Goal: Task Accomplishment & Management: Use online tool/utility

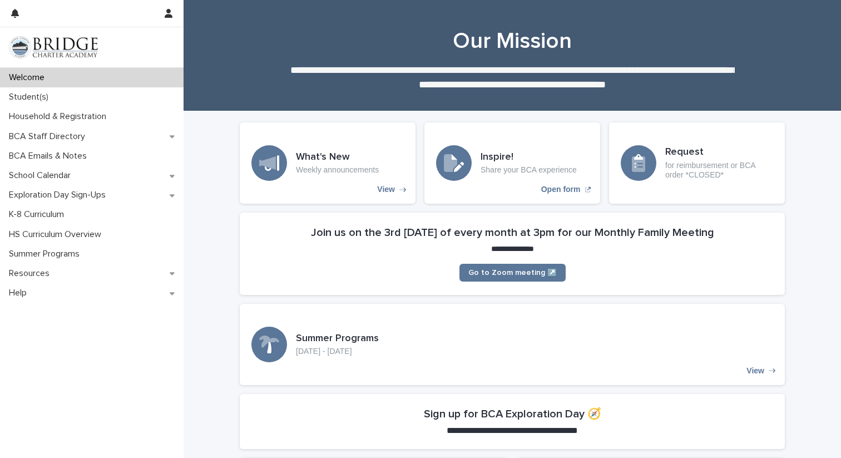
click at [25, 81] on p "Welcome" at bounding box center [28, 77] width 49 height 11
click at [303, 163] on div "What's New Weekly announcements" at bounding box center [337, 162] width 83 height 23
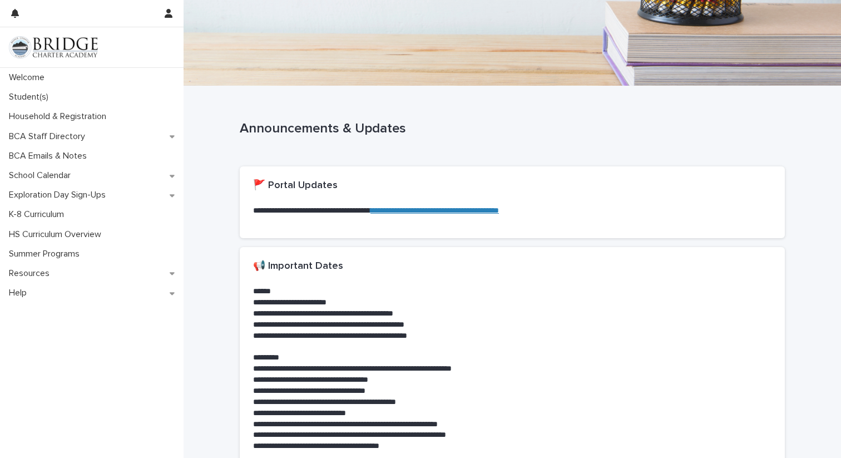
scroll to position [28, 0]
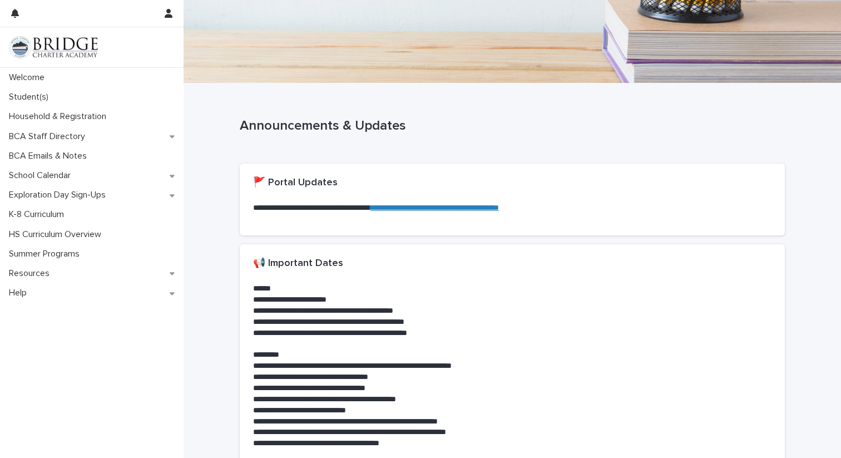
click at [472, 208] on link "**********" at bounding box center [435, 208] width 129 height 8
click at [24, 101] on p "Student(s)" at bounding box center [30, 97] width 53 height 11
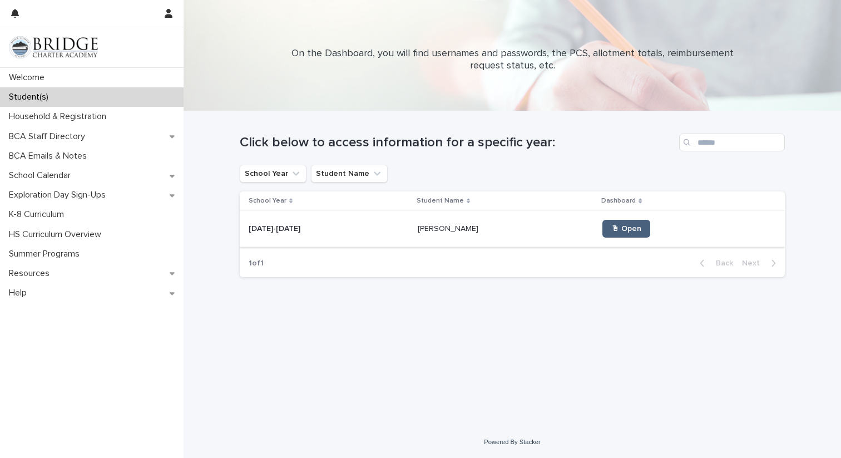
click at [613, 224] on link "🖱 Open" at bounding box center [627, 229] width 48 height 18
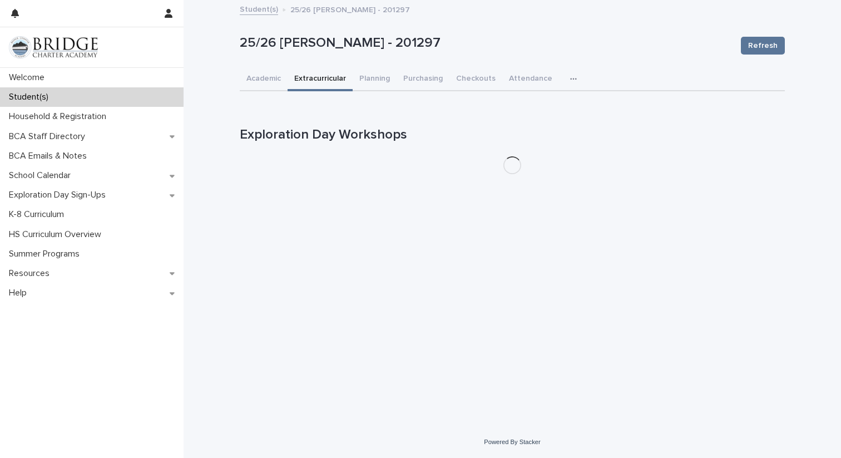
click at [307, 77] on button "Extracurricular" at bounding box center [320, 79] width 65 height 23
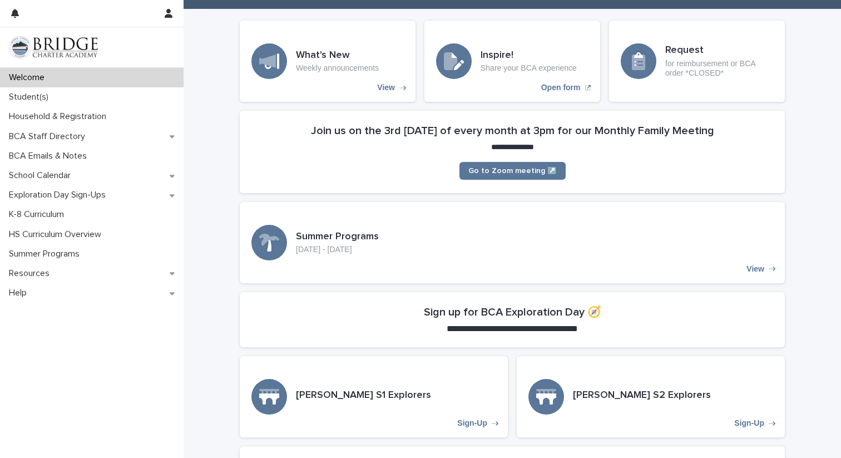
scroll to position [141, 0]
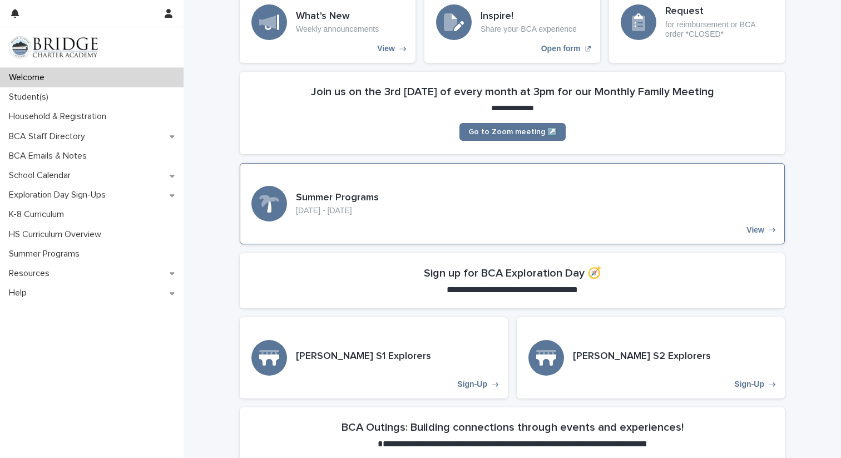
click at [347, 197] on h3 "Summer Programs" at bounding box center [337, 198] width 83 height 12
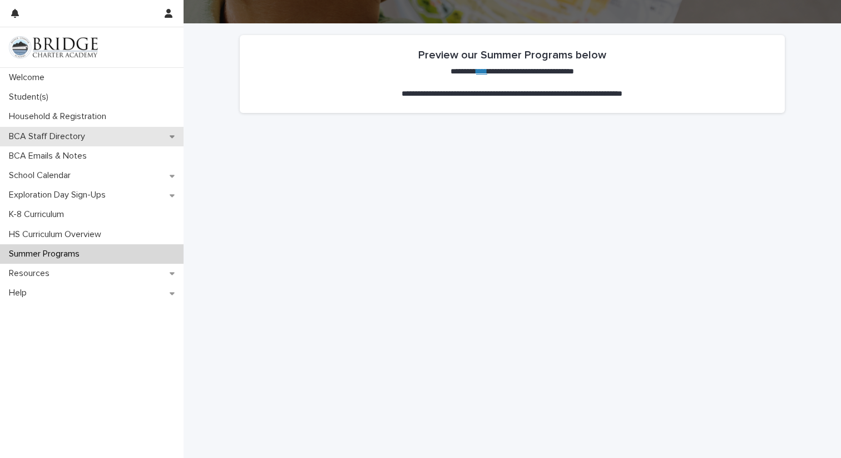
scroll to position [71, 0]
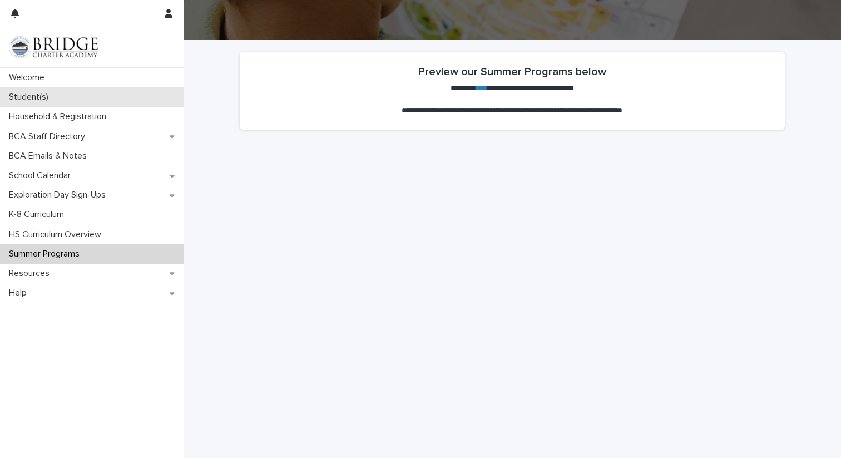
click at [29, 91] on div "Student(s)" at bounding box center [92, 96] width 184 height 19
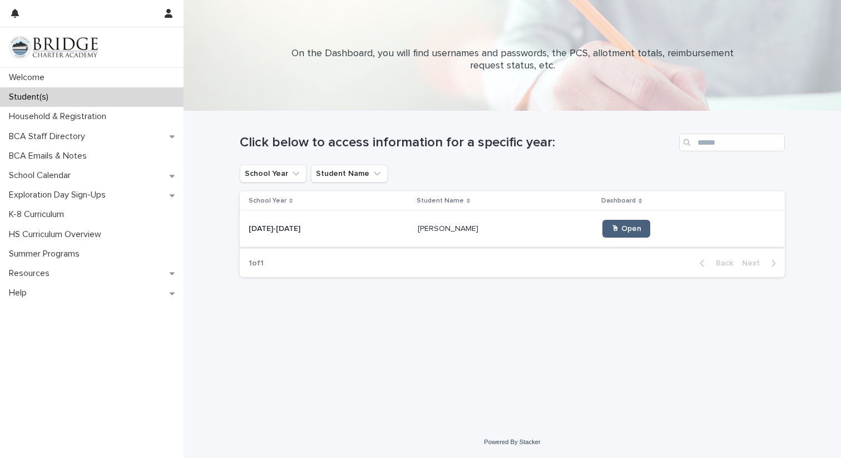
click at [611, 229] on span "🖱 Open" at bounding box center [626, 229] width 30 height 8
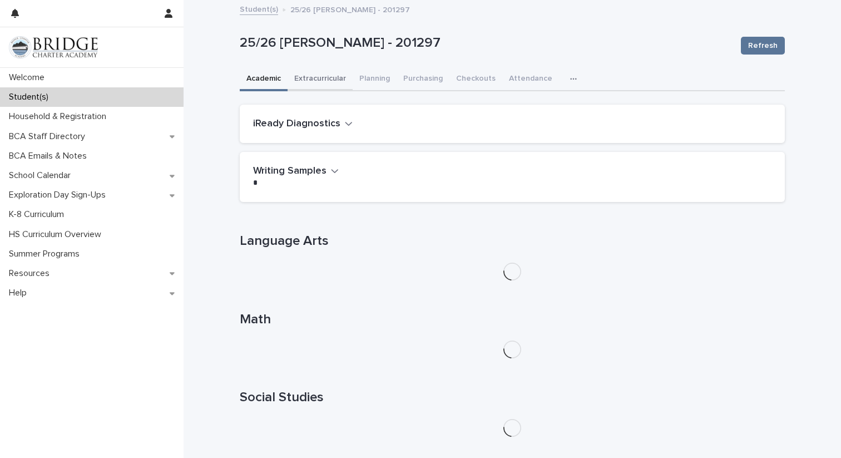
click at [310, 81] on button "Extracurricular" at bounding box center [320, 79] width 65 height 23
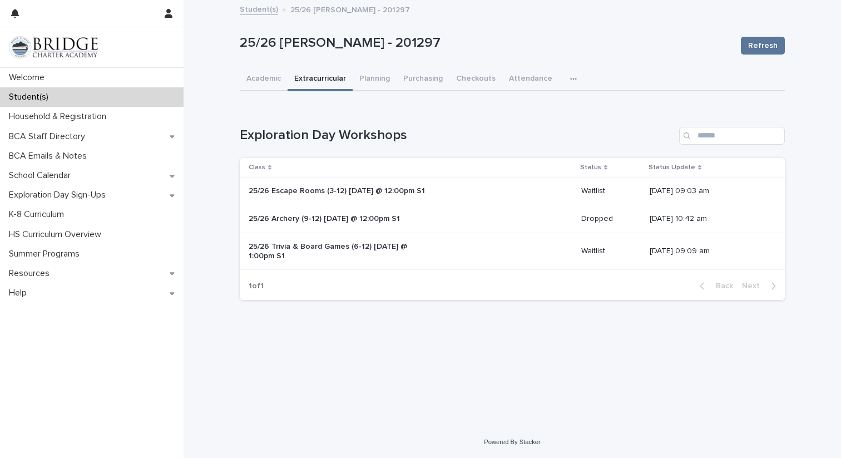
click at [258, 216] on p "25/26 Archery (9-12) [DATE] @ 12:00pm S1" at bounding box center [341, 218] width 185 height 9
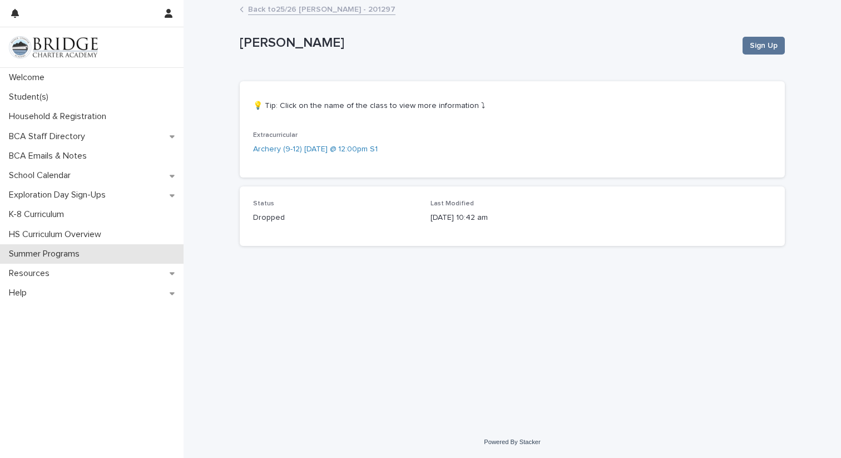
click at [24, 254] on p "Summer Programs" at bounding box center [46, 254] width 84 height 11
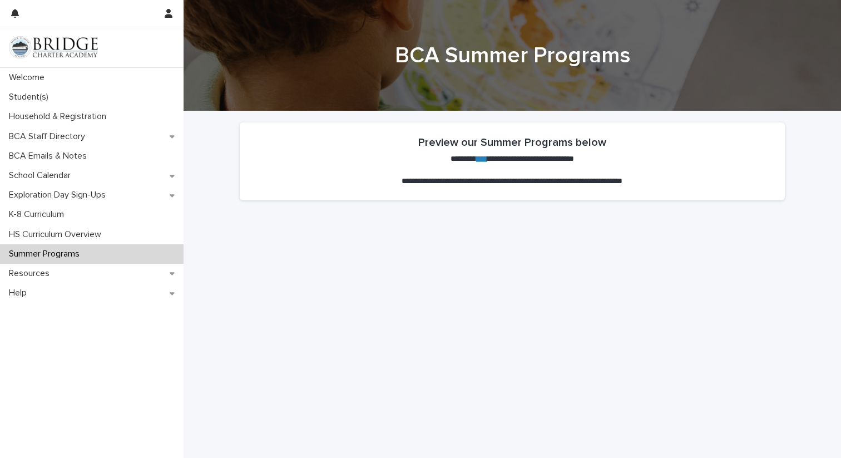
click at [476, 157] on link "****" at bounding box center [481, 159] width 11 height 8
click at [25, 194] on p "Exploration Day Sign-Ups" at bounding box center [59, 195] width 110 height 11
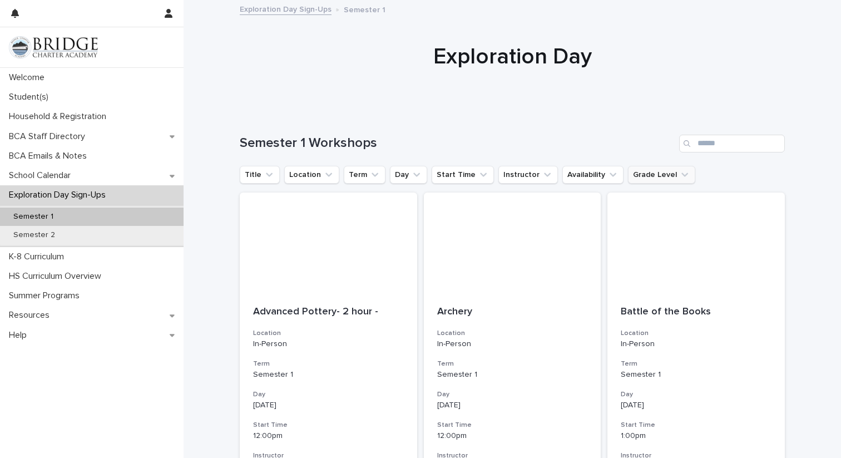
click at [644, 181] on button "Grade Level" at bounding box center [661, 175] width 67 height 18
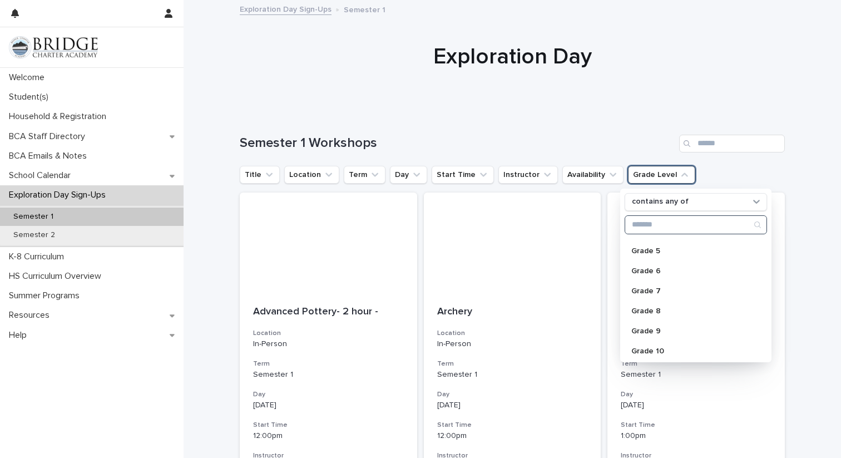
scroll to position [100, 0]
click at [634, 303] on p "Grade 8" at bounding box center [690, 307] width 118 height 8
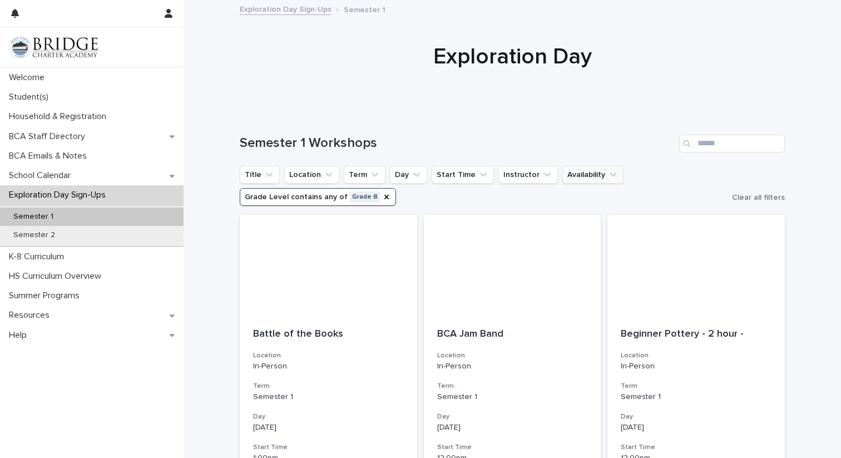
click at [576, 170] on button "Availability" at bounding box center [592, 175] width 61 height 18
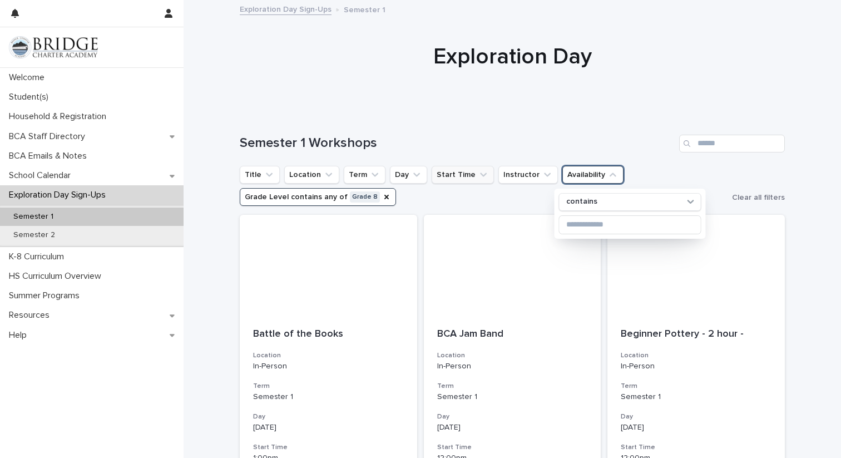
click at [450, 177] on button "Start Time" at bounding box center [463, 175] width 62 height 18
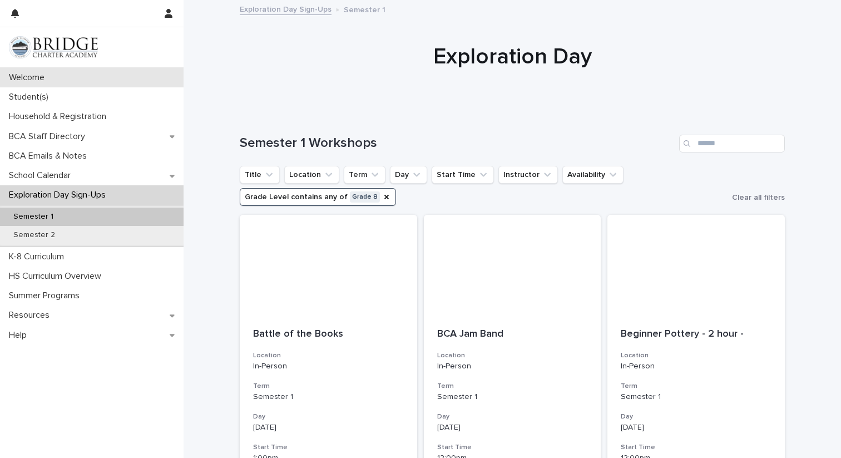
click at [31, 71] on div "Welcome" at bounding box center [92, 77] width 184 height 19
